Goal: Transaction & Acquisition: Download file/media

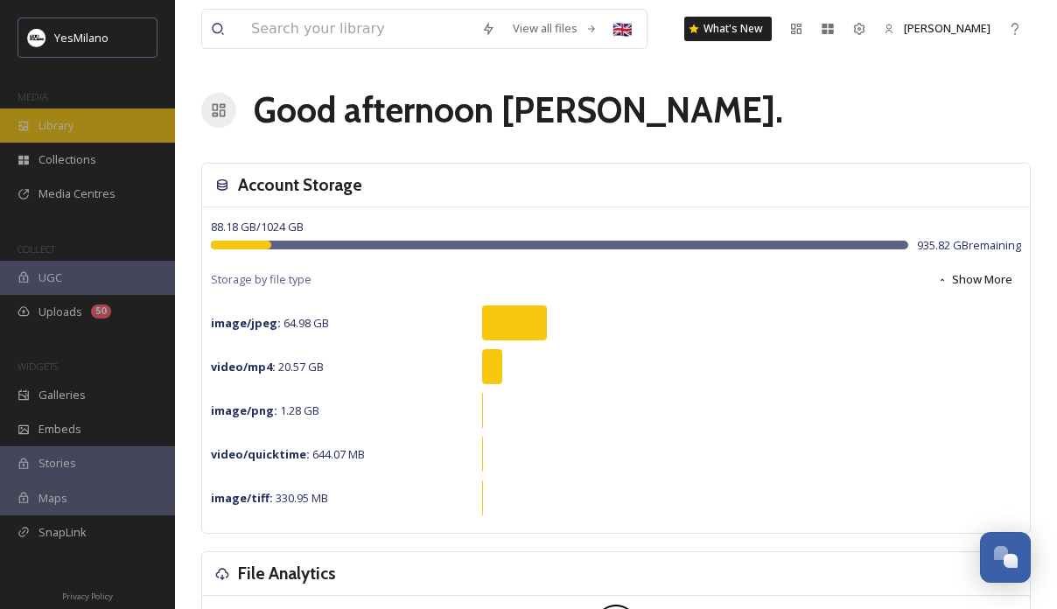
click at [79, 133] on div "Library" at bounding box center [87, 125] width 175 height 34
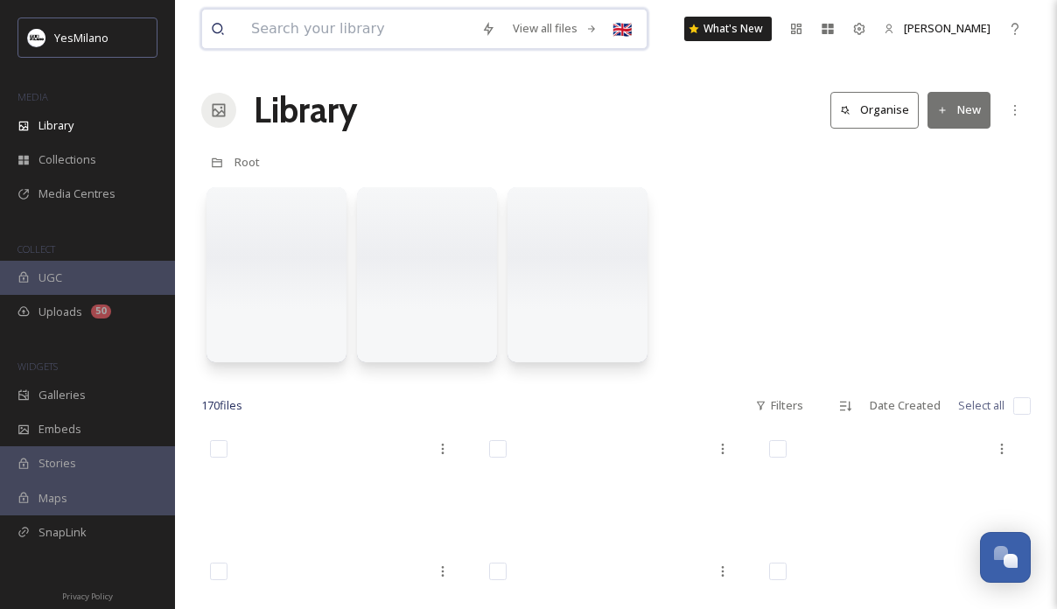
click at [338, 26] on input at bounding box center [357, 29] width 230 height 38
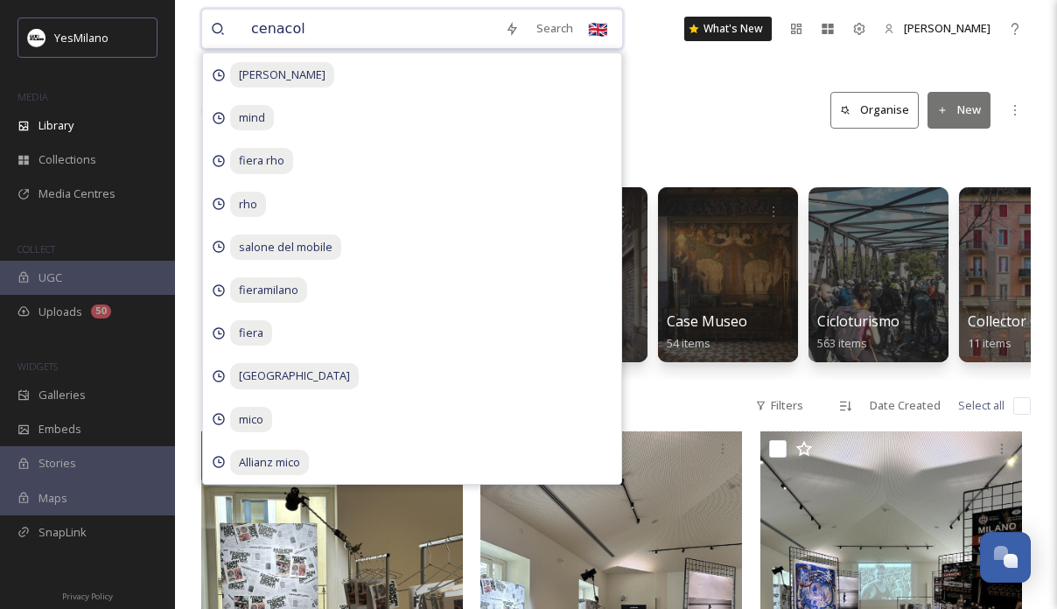
type input "cenacolo"
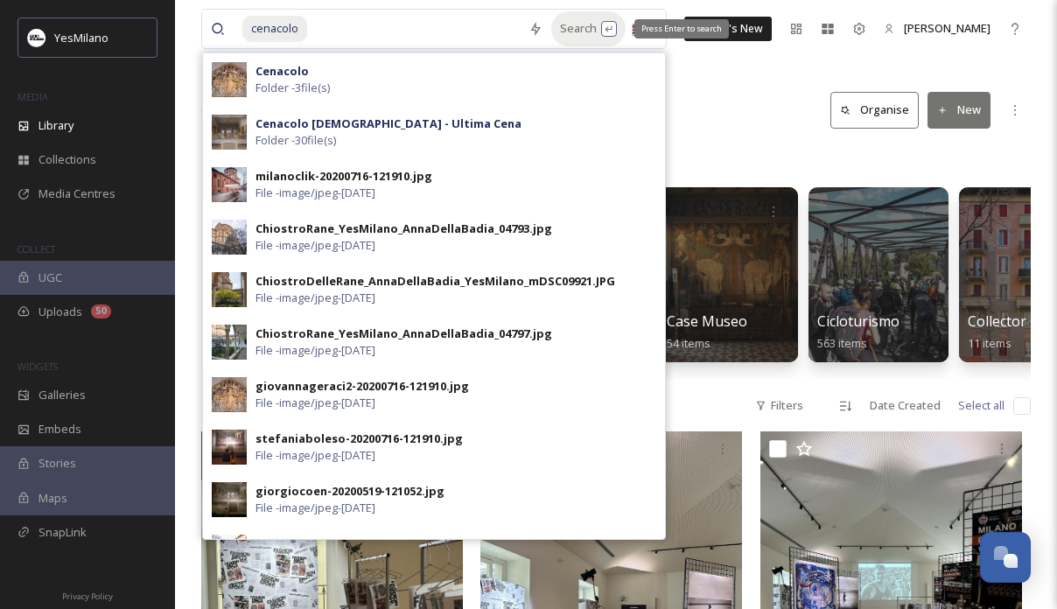
click at [558, 31] on div "Search Press Enter to search" at bounding box center [588, 28] width 74 height 34
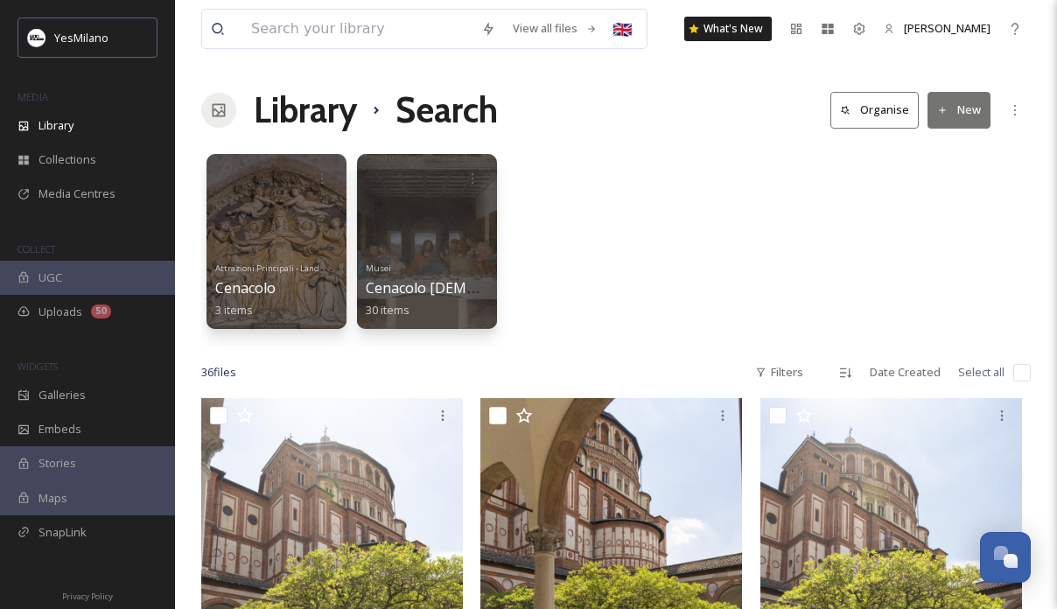
scroll to position [78, 0]
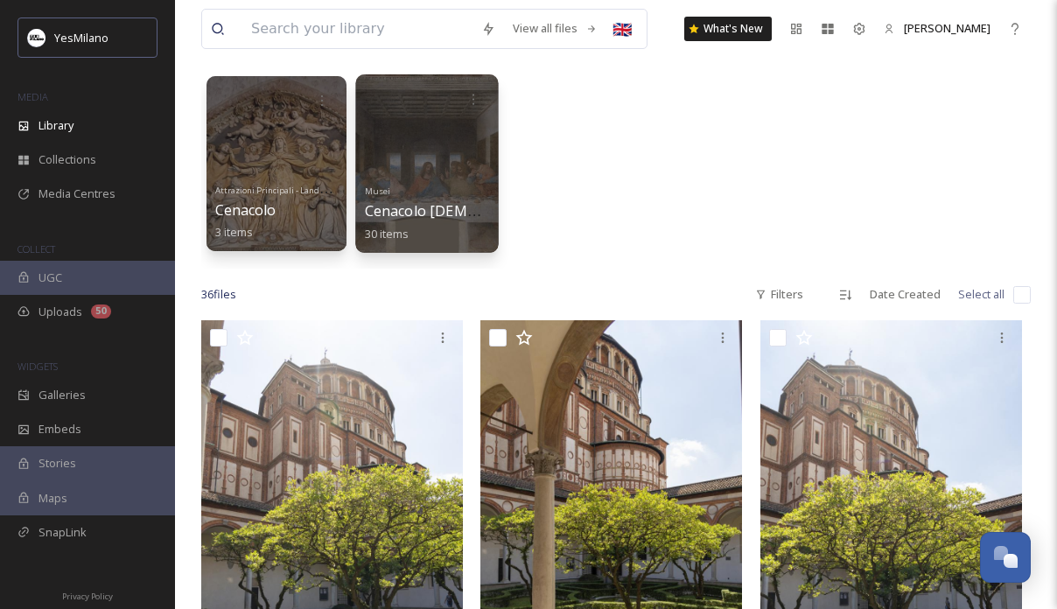
click at [476, 206] on span "Cenacolo [DEMOGRAPHIC_DATA] - Ultima Cena" at bounding box center [523, 210] width 317 height 19
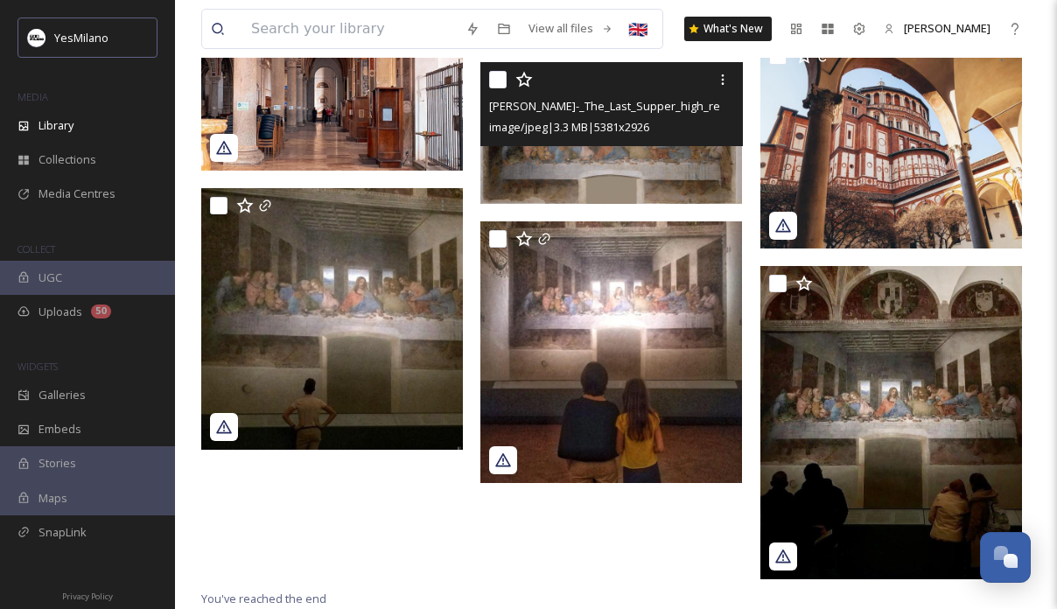
scroll to position [2518, 0]
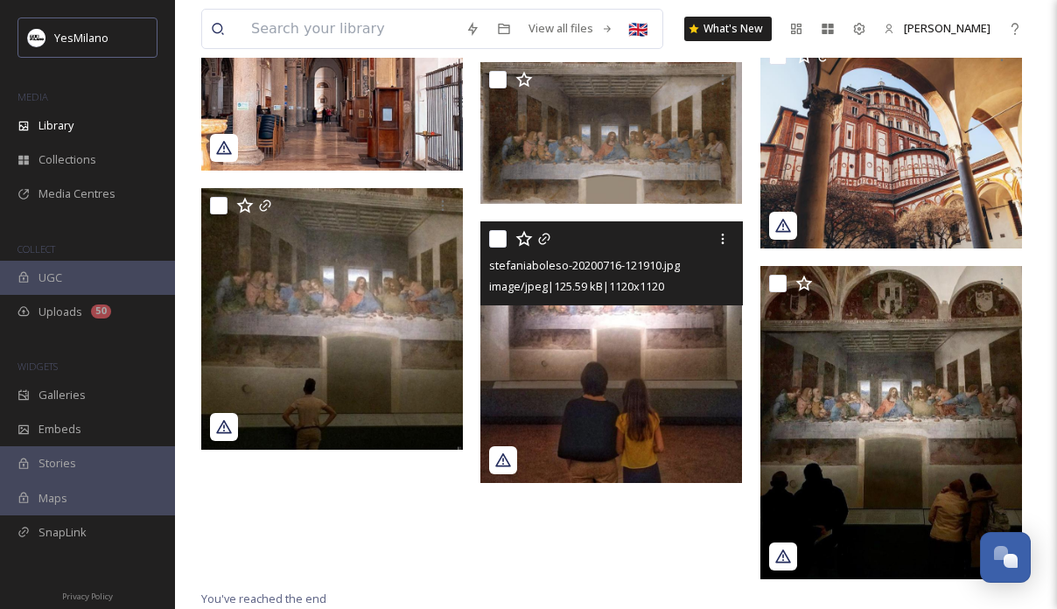
click at [540, 400] on img at bounding box center [611, 352] width 262 height 262
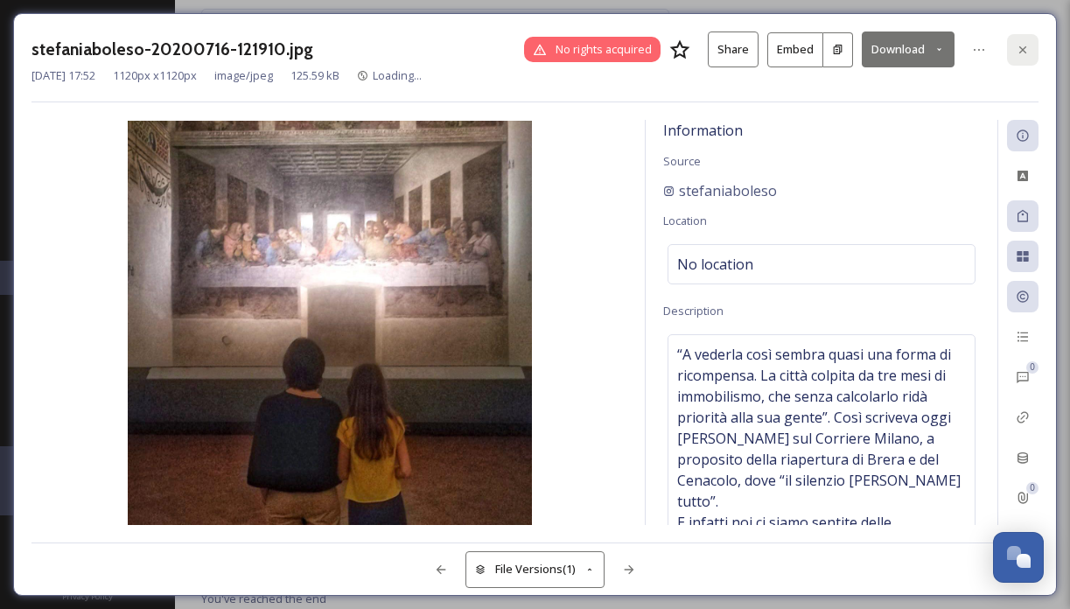
click at [1021, 45] on icon at bounding box center [1023, 50] width 14 height 14
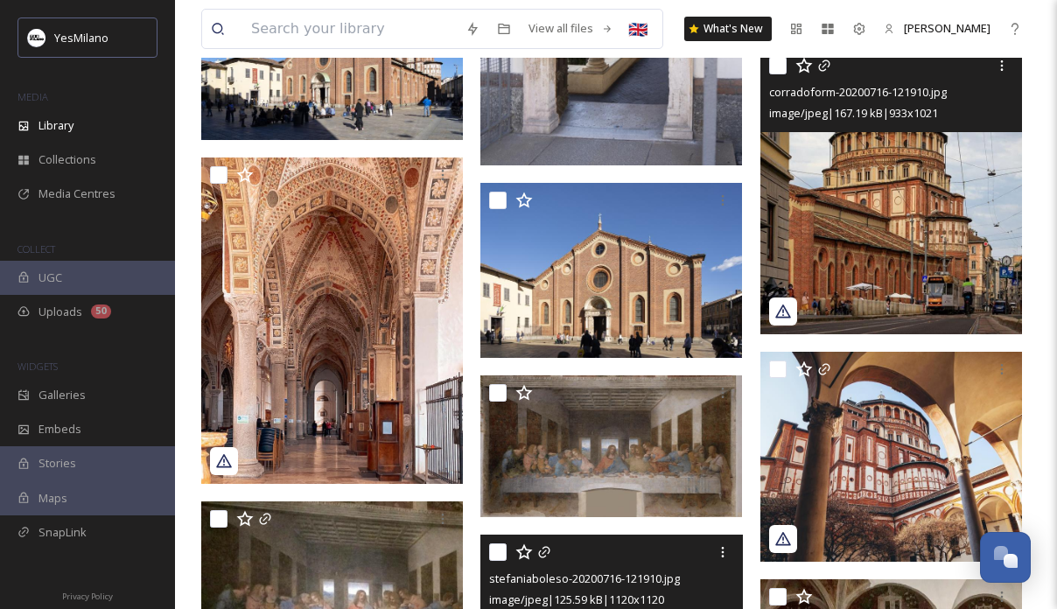
scroll to position [2207, 0]
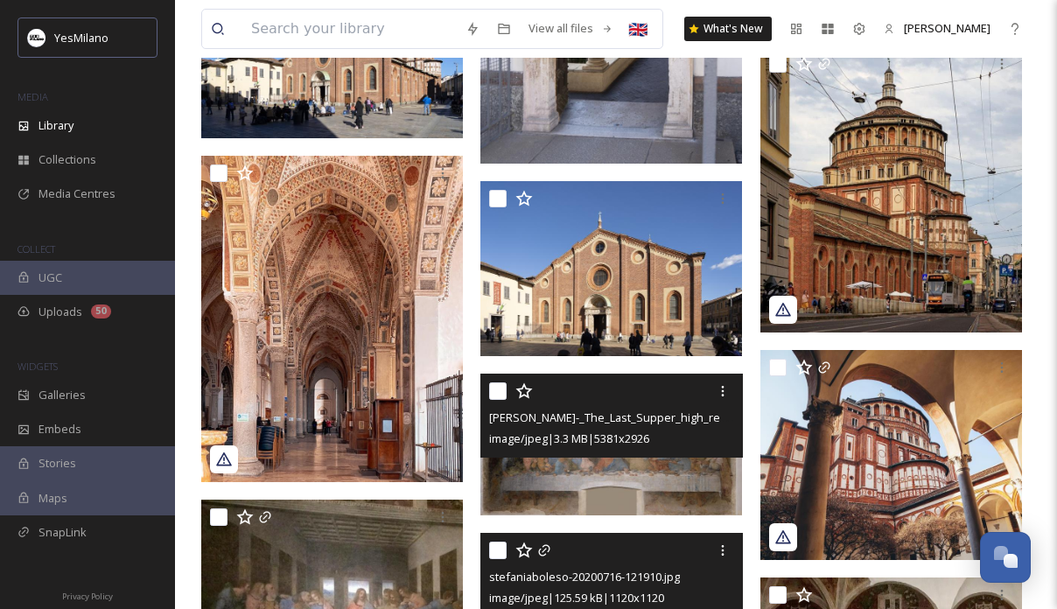
click at [698, 502] on img at bounding box center [611, 445] width 262 height 143
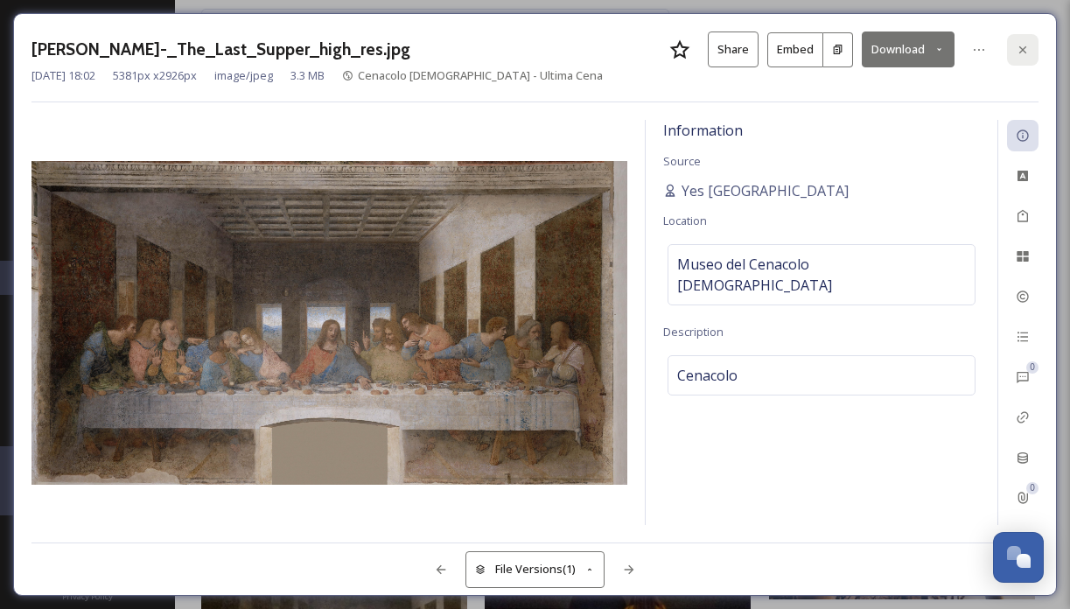
click at [1033, 41] on div at bounding box center [1022, 49] width 31 height 31
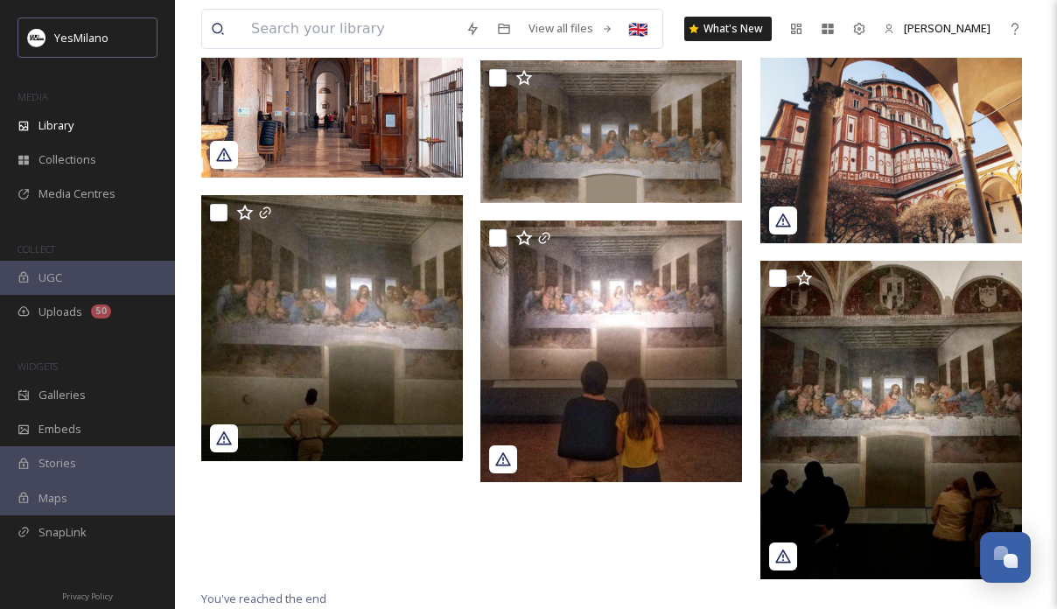
scroll to position [2550, 0]
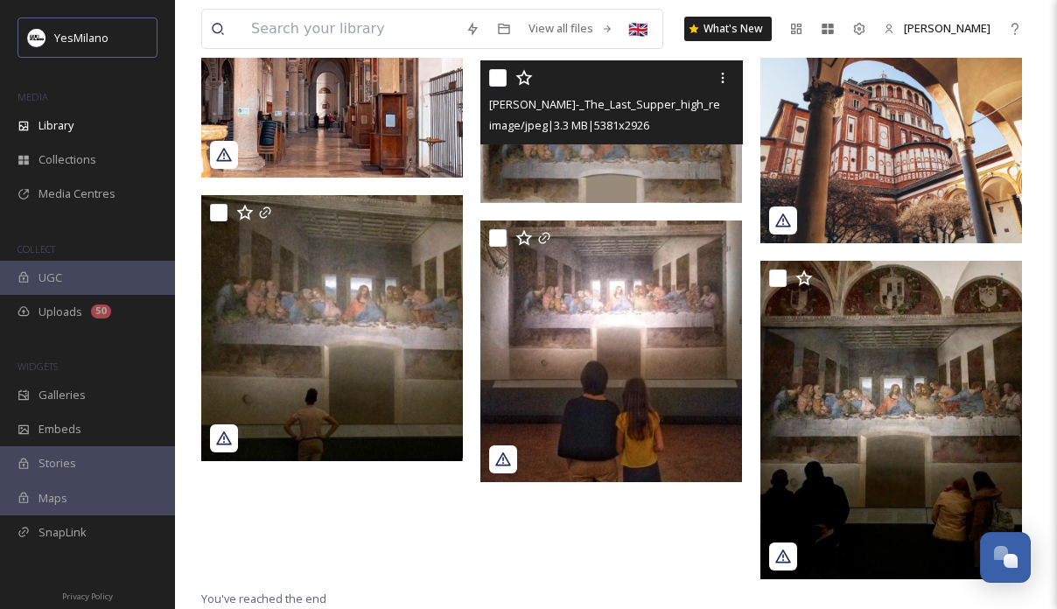
click at [641, 178] on img at bounding box center [611, 131] width 262 height 143
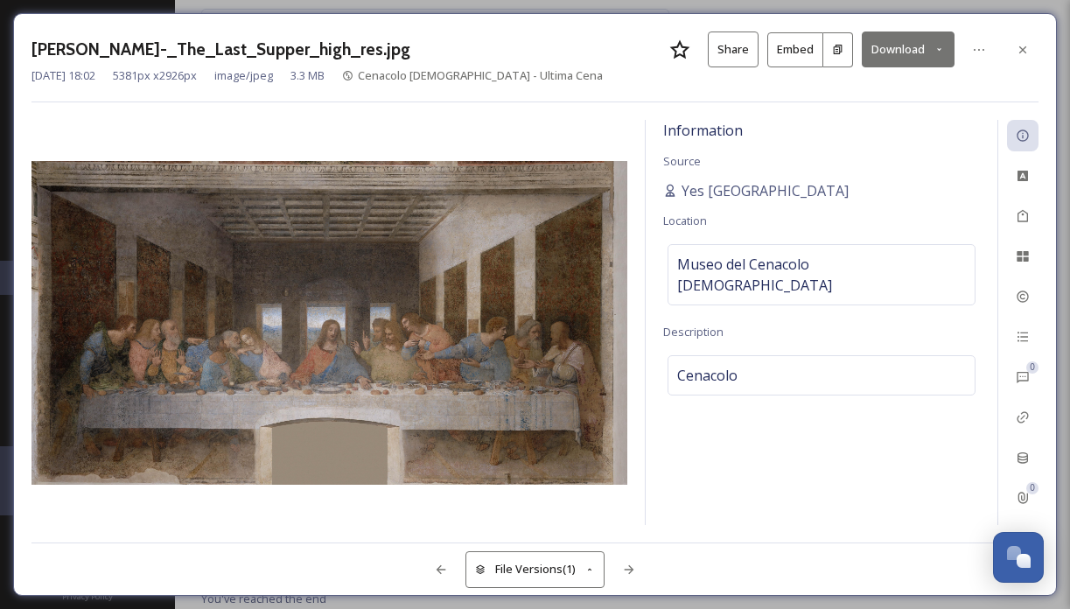
click at [932, 45] on button "Download" at bounding box center [908, 49] width 93 height 36
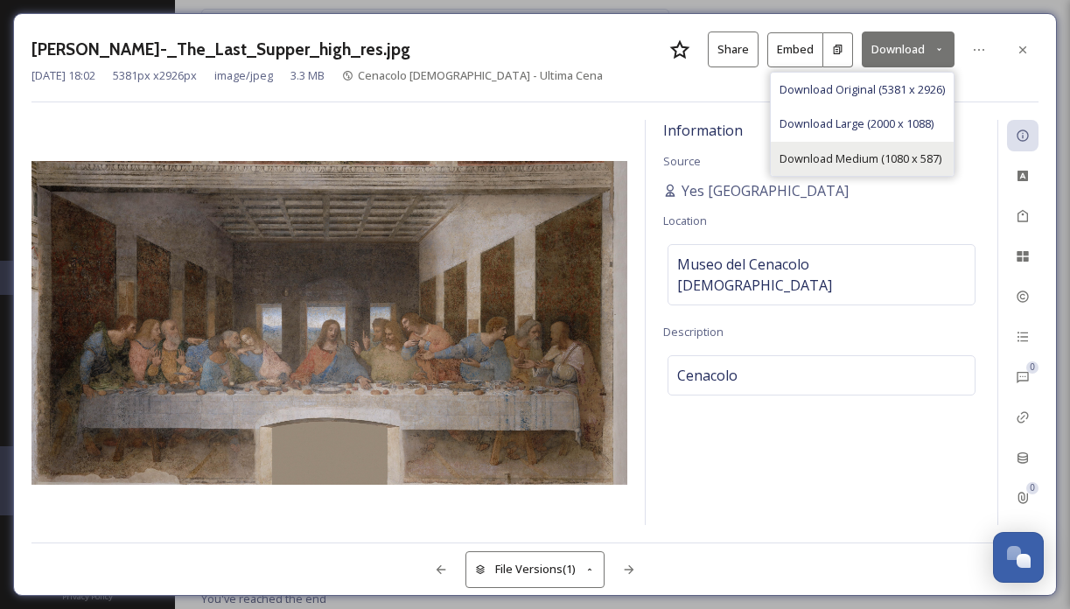
click at [934, 157] on span "Download Medium (1080 x 587)" at bounding box center [860, 158] width 162 height 17
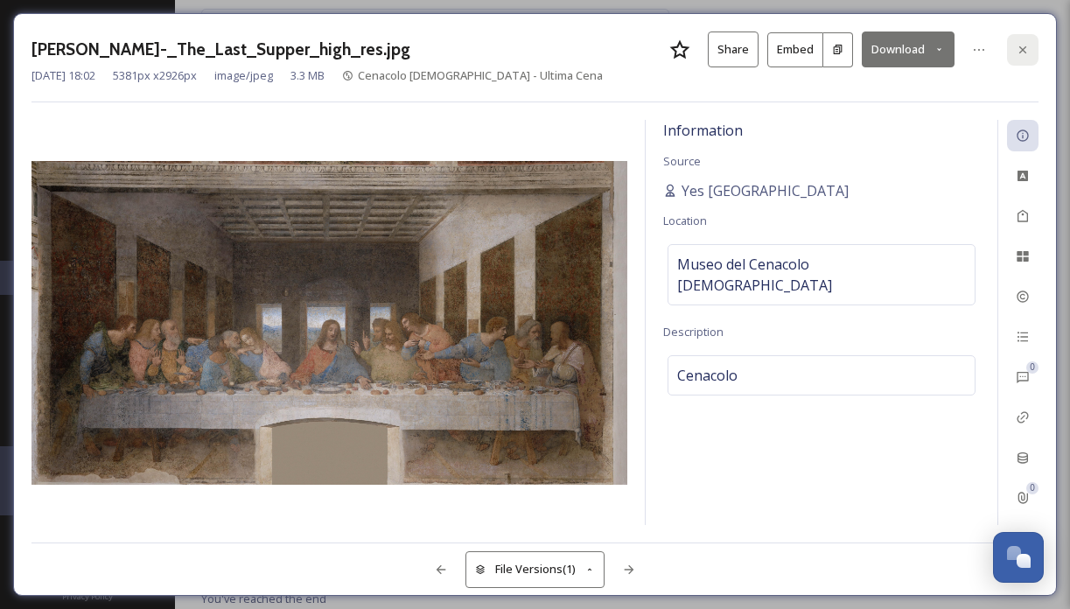
click at [1021, 53] on icon at bounding box center [1023, 50] width 14 height 14
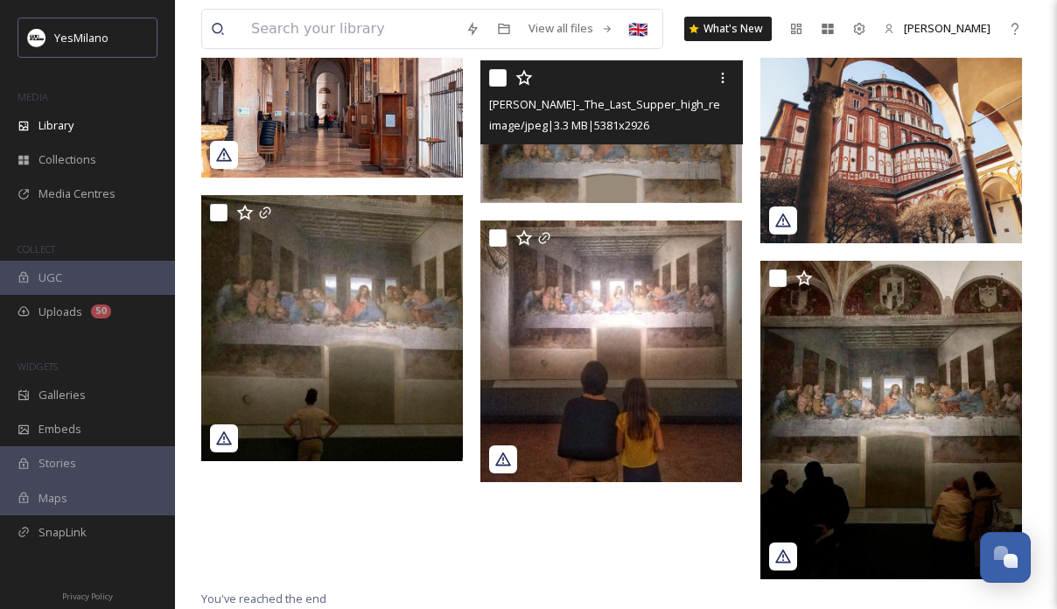
scroll to position [2541, 0]
